Goal: Task Accomplishment & Management: Manage account settings

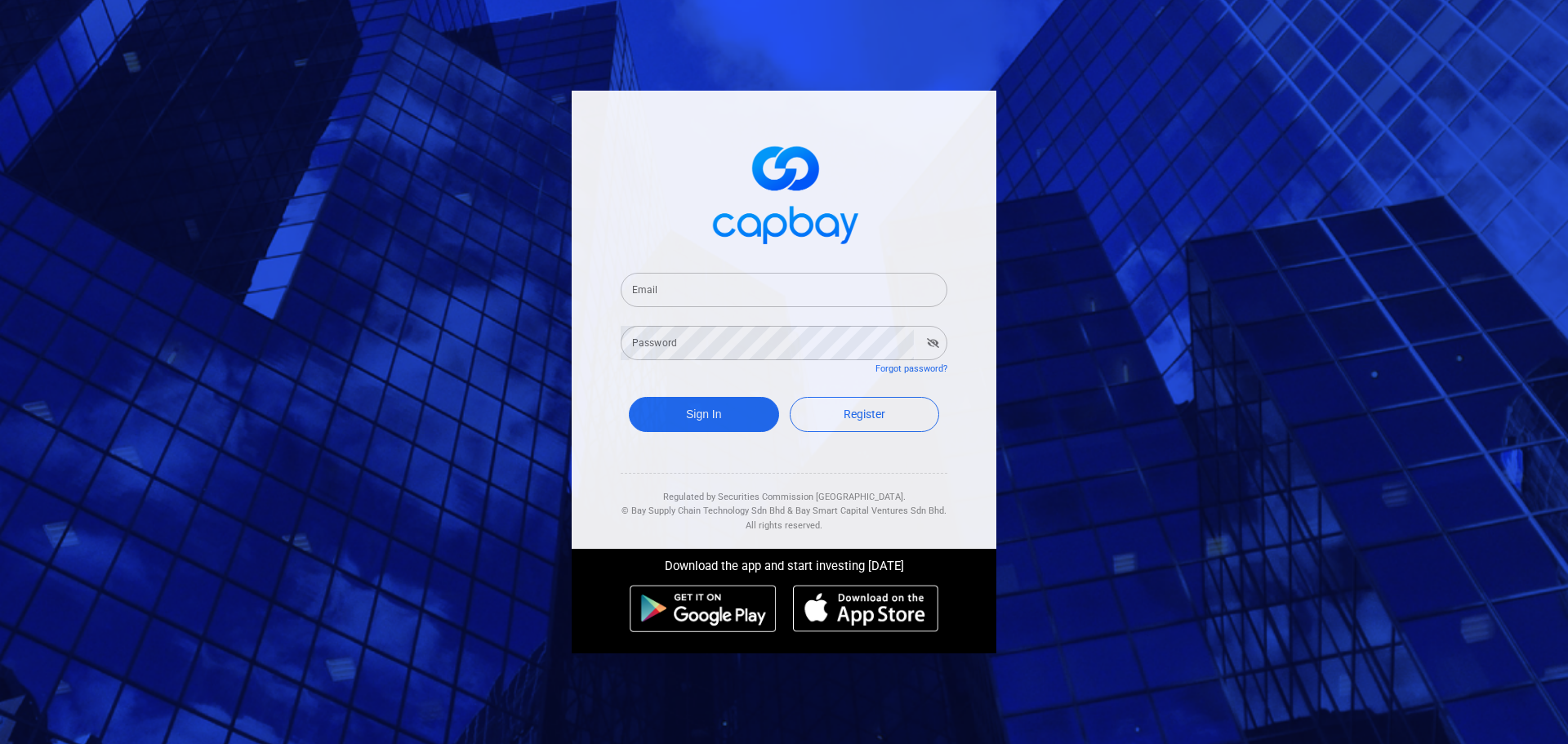
click at [701, 296] on input "Email" at bounding box center [784, 290] width 326 height 35
type input "[EMAIL_ADDRESS][DOMAIN_NAME]"
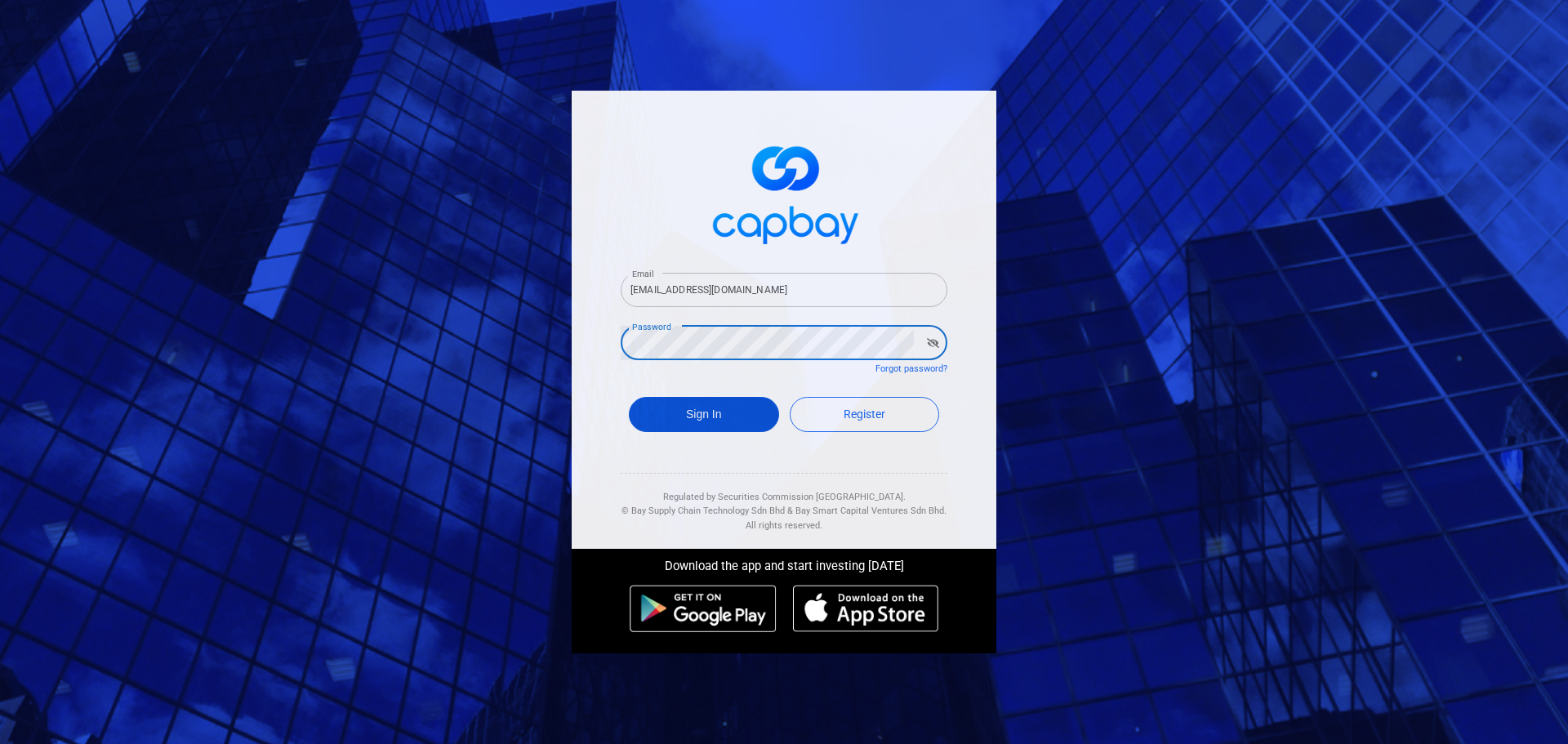
click at [674, 413] on button "Sign In" at bounding box center [704, 414] width 150 height 35
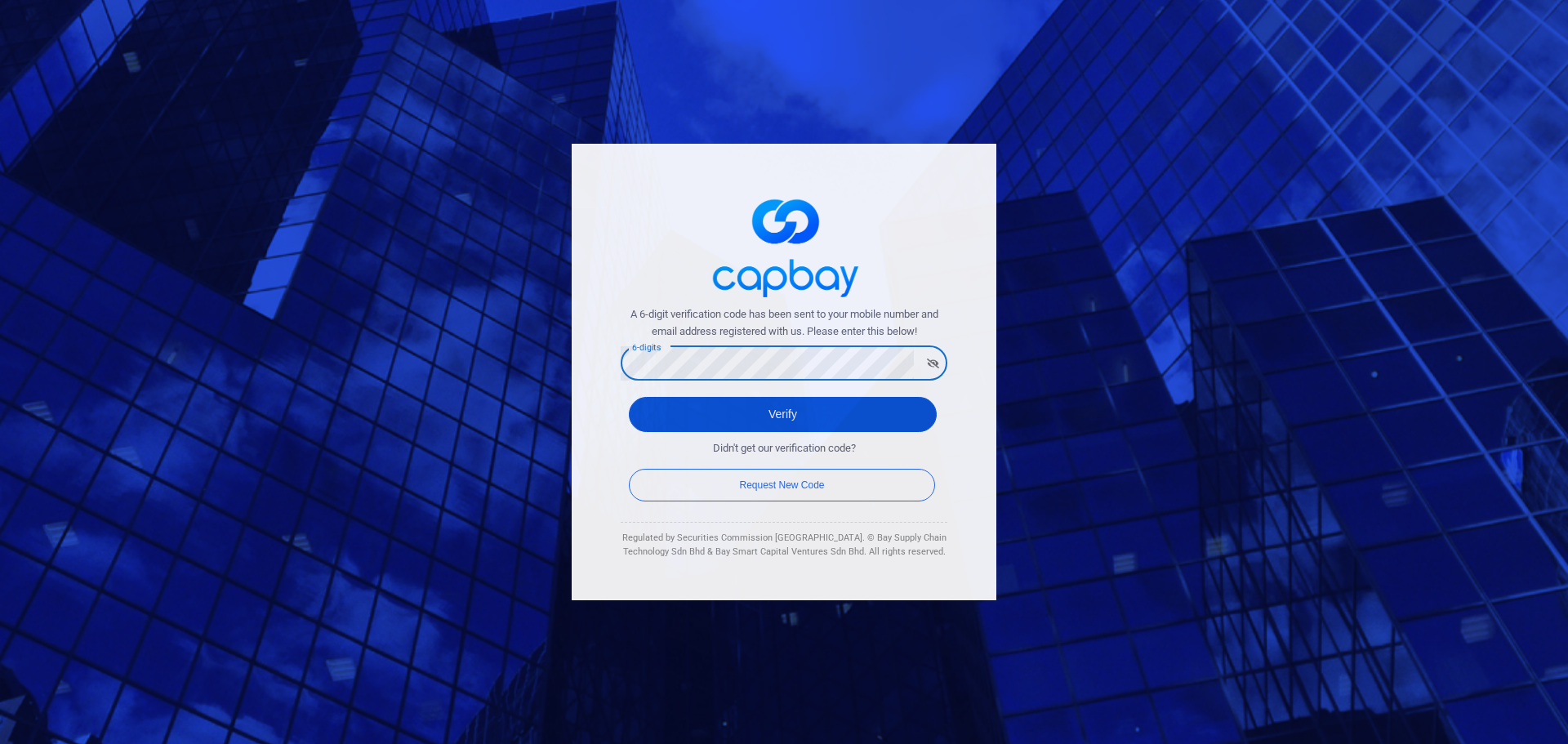
click at [651, 418] on button "Verify" at bounding box center [783, 414] width 308 height 35
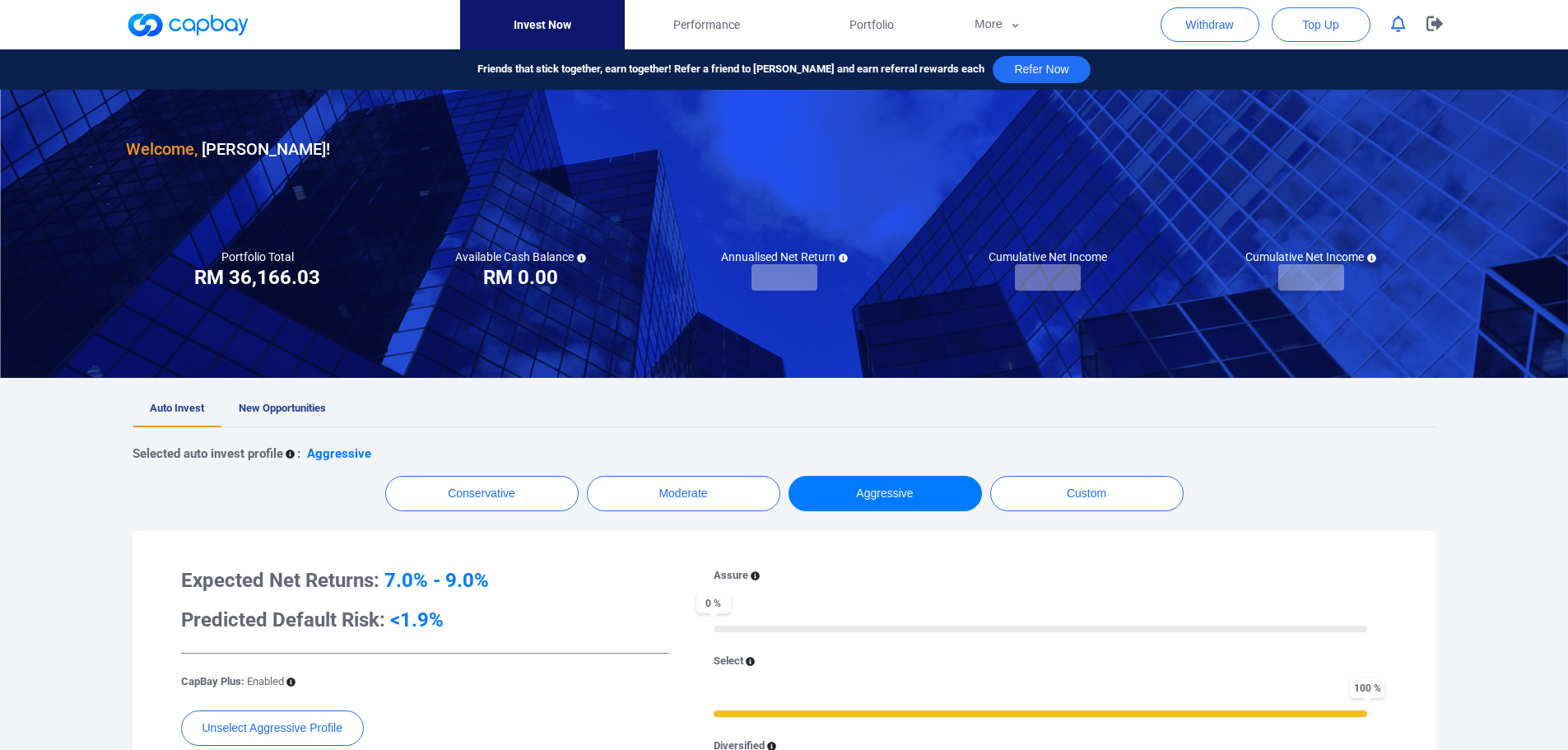
checkbox input "true"
click at [1424, 31] on button "button" at bounding box center [1435, 24] width 41 height 49
